Goal: Obtain resource: Obtain resource

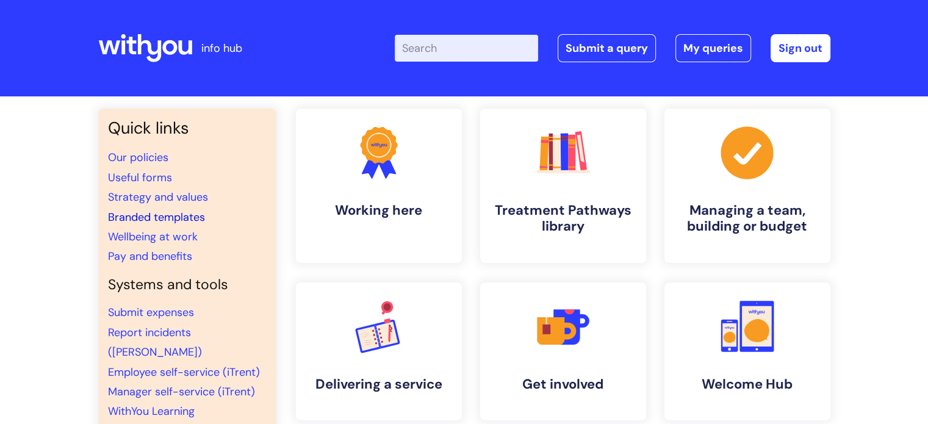
click at [116, 214] on link "Branded templates" at bounding box center [156, 217] width 97 height 15
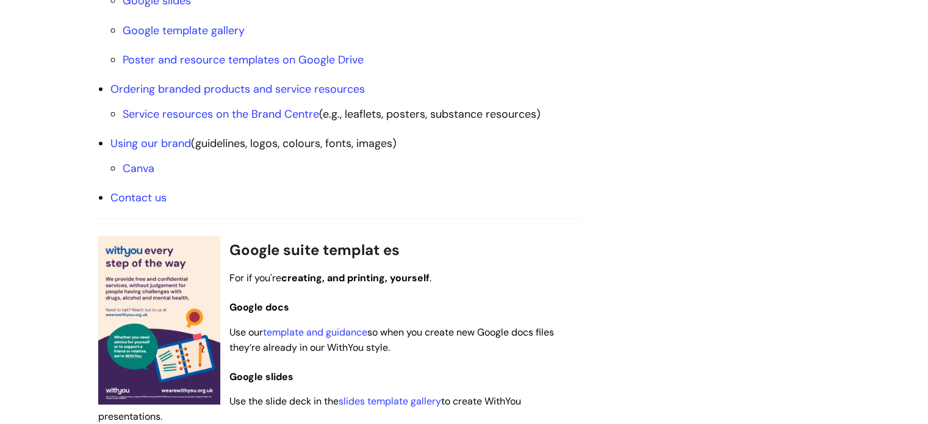
scroll to position [549, 0]
click at [161, 140] on link "Using our brand" at bounding box center [150, 142] width 81 height 15
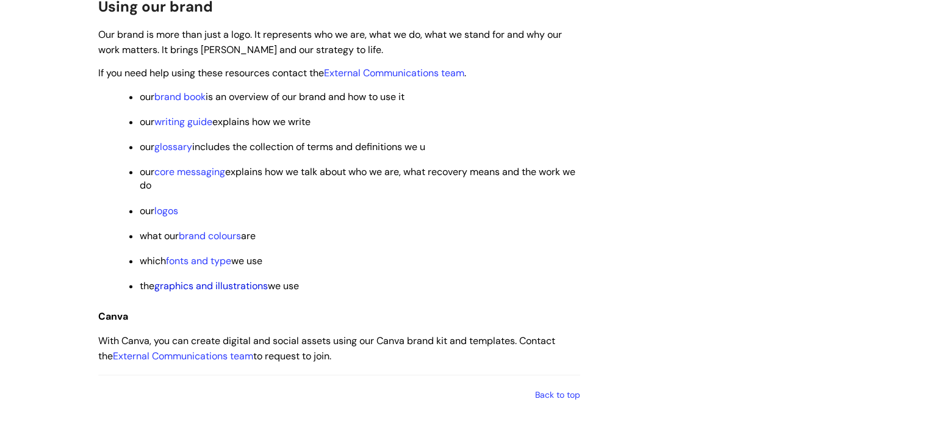
click at [208, 292] on link "graphics and illustrations" at bounding box center [210, 285] width 113 height 13
